Goal: Task Accomplishment & Management: Manage account settings

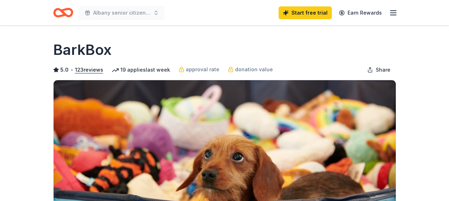
click at [394, 14] on icon "button" at bounding box center [393, 13] width 9 height 9
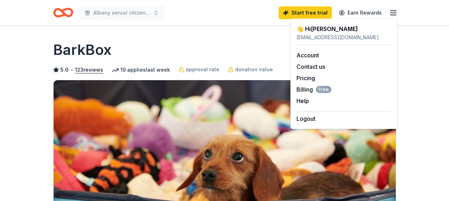
click at [395, 14] on icon "button" at bounding box center [393, 13] width 9 height 9
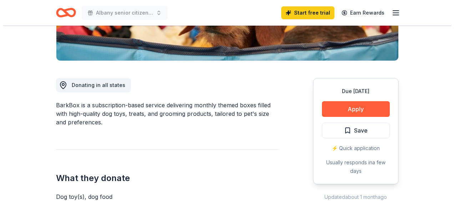
scroll to position [178, 0]
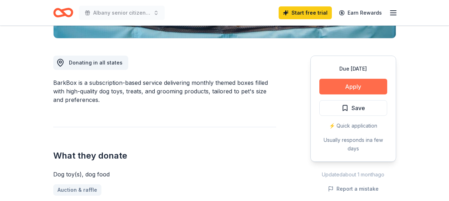
click at [367, 81] on button "Apply" at bounding box center [353, 87] width 68 height 16
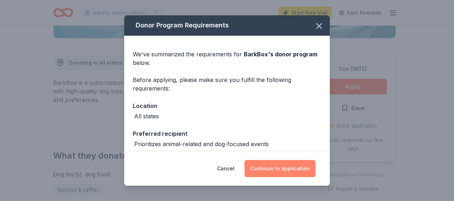
click at [271, 168] on button "Continue to application" at bounding box center [280, 168] width 71 height 17
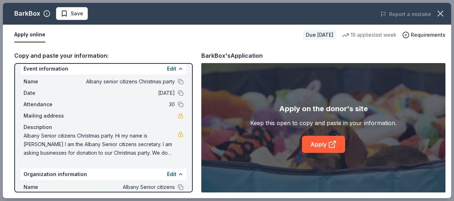
scroll to position [0, 0]
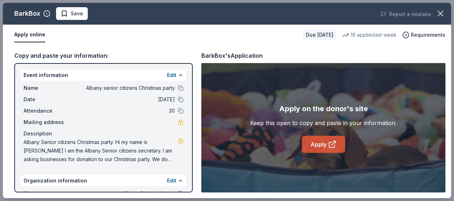
click at [318, 151] on link "Apply" at bounding box center [323, 144] width 43 height 17
click at [324, 146] on link "Apply" at bounding box center [323, 144] width 43 height 17
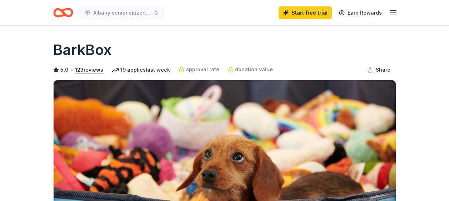
click at [392, 14] on icon "button" at bounding box center [393, 13] width 9 height 9
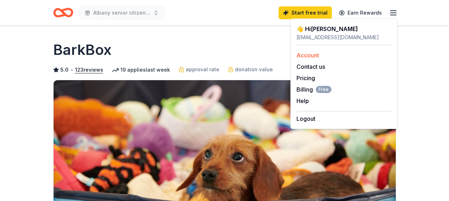
click at [313, 55] on link "Account" at bounding box center [307, 55] width 22 height 7
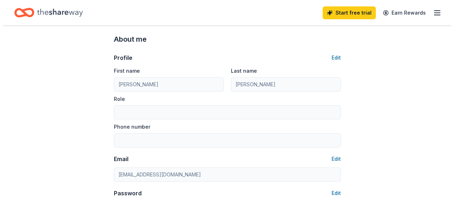
scroll to position [36, 0]
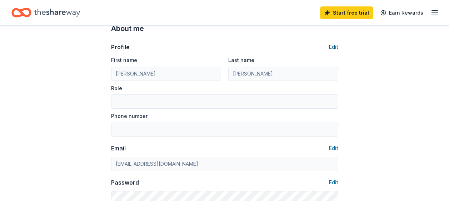
click at [333, 47] on button "Edit" at bounding box center [333, 47] width 9 height 9
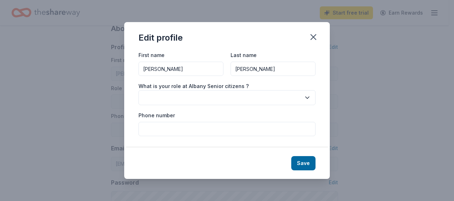
click at [176, 128] on input "Phone number" at bounding box center [226, 129] width 177 height 14
type input "7632151510"
click at [307, 165] on button "Save" at bounding box center [303, 163] width 24 height 14
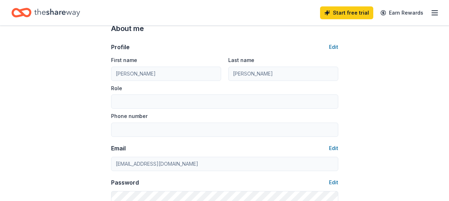
type input "7632151510"
click at [331, 47] on button "Edit" at bounding box center [333, 47] width 9 height 9
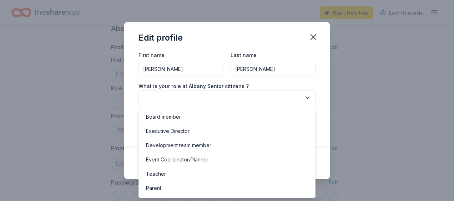
click at [211, 97] on button "button" at bounding box center [226, 97] width 177 height 15
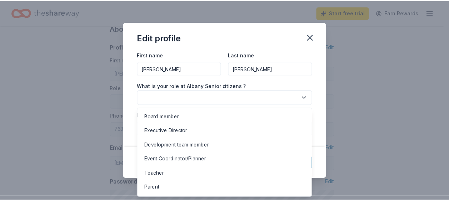
scroll to position [12, 0]
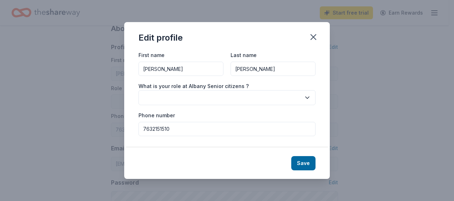
click at [211, 97] on button "button" at bounding box center [226, 97] width 177 height 15
click at [212, 97] on button "button" at bounding box center [226, 97] width 177 height 15
click at [145, 96] on button "button" at bounding box center [226, 97] width 177 height 15
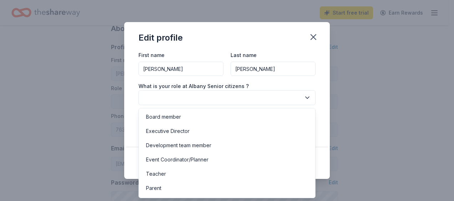
click at [145, 96] on button "button" at bounding box center [226, 97] width 177 height 15
click at [190, 161] on div "Event Coordinator/Planner" at bounding box center [177, 160] width 62 height 9
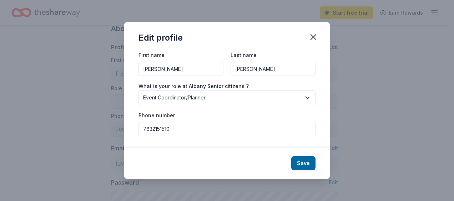
click at [309, 165] on button "Save" at bounding box center [303, 163] width 24 height 14
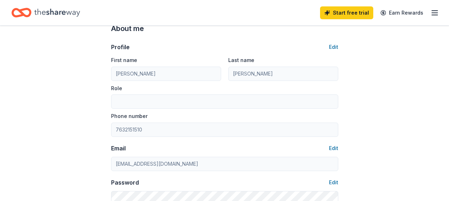
type input "Event Coordinator/Planner"
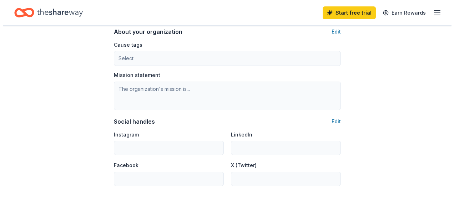
scroll to position [406, 0]
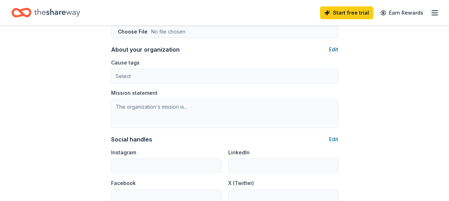
click at [334, 47] on button "Edit" at bounding box center [333, 49] width 9 height 9
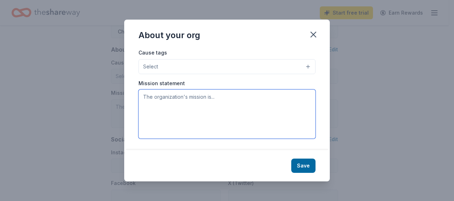
click at [197, 109] on textarea at bounding box center [226, 114] width 177 height 49
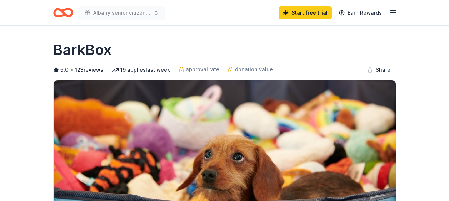
click at [394, 15] on line "button" at bounding box center [393, 15] width 6 height 0
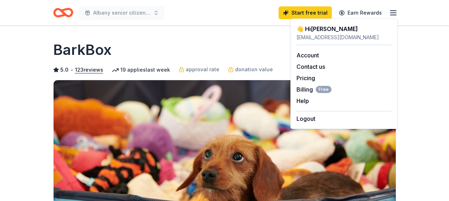
click at [394, 15] on line "button" at bounding box center [393, 15] width 6 height 0
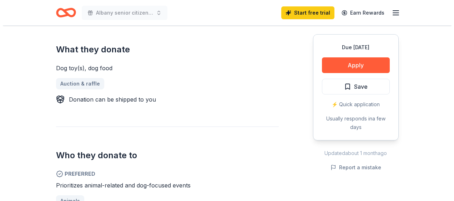
scroll to position [286, 0]
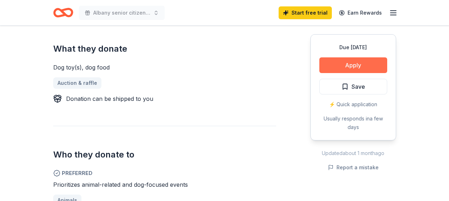
click at [384, 62] on button "Apply" at bounding box center [353, 65] width 68 height 16
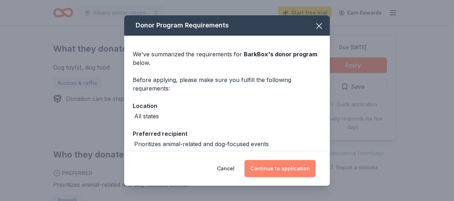
click at [282, 167] on button "Continue to application" at bounding box center [280, 168] width 71 height 17
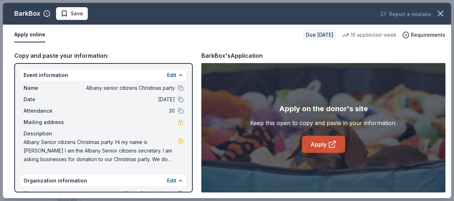
click at [320, 146] on link "Apply" at bounding box center [323, 144] width 43 height 17
click at [324, 147] on link "Apply" at bounding box center [323, 144] width 43 height 17
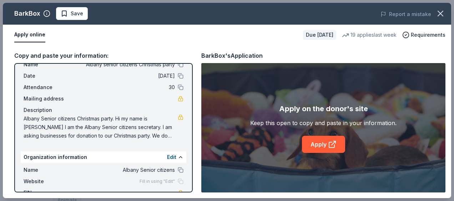
scroll to position [0, 0]
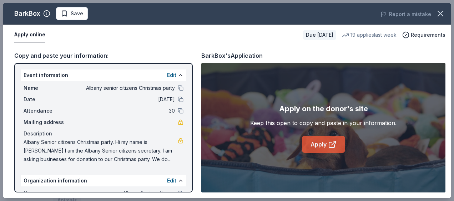
click at [329, 149] on link "Apply" at bounding box center [323, 144] width 43 height 17
